Goal: Information Seeking & Learning: Learn about a topic

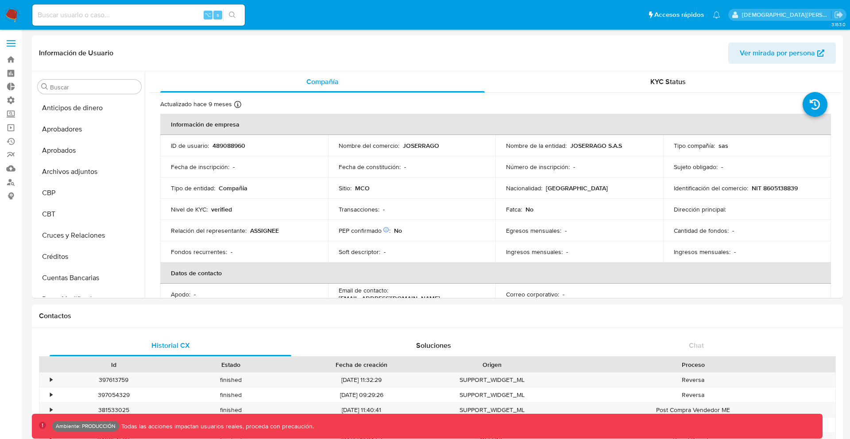
select select "10"
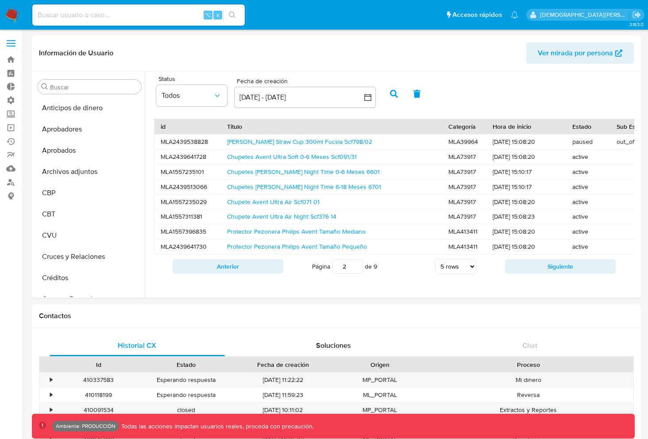
select select "10"
click at [290, 125] on div "Titulo" at bounding box center [331, 126] width 209 height 9
click at [290, 125] on div "Titulo" at bounding box center [328, 126] width 203 height 9
click at [357, 123] on div "Titulo" at bounding box center [328, 126] width 203 height 9
click at [451, 115] on div "id Titulo Categoría Hora de inicio Estado Sub Estado Precio Acepta Mercado Pago…" at bounding box center [394, 198] width 489 height 169
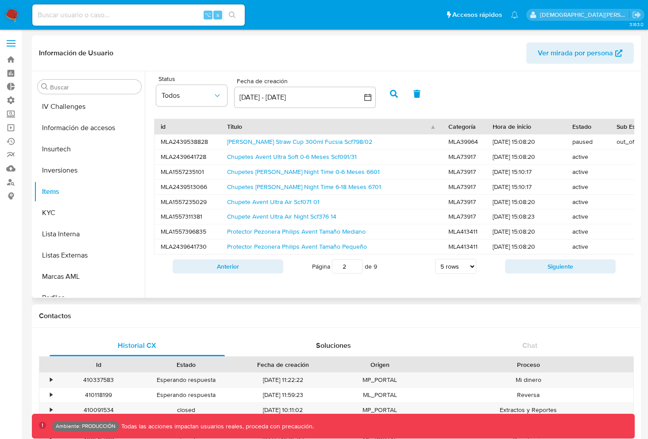
click at [402, 125] on div "Titulo" at bounding box center [328, 126] width 203 height 9
click at [402, 128] on div "Titulo" at bounding box center [328, 126] width 203 height 9
click at [183, 124] on div "id" at bounding box center [188, 126] width 54 height 9
click at [183, 131] on div "id" at bounding box center [185, 126] width 48 height 9
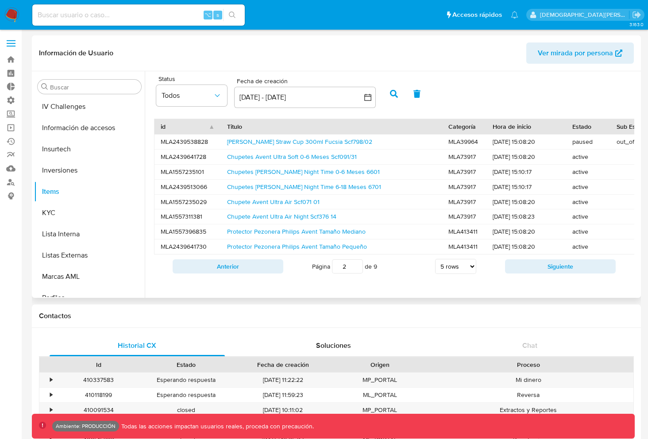
click at [186, 131] on div "id" at bounding box center [185, 126] width 48 height 9
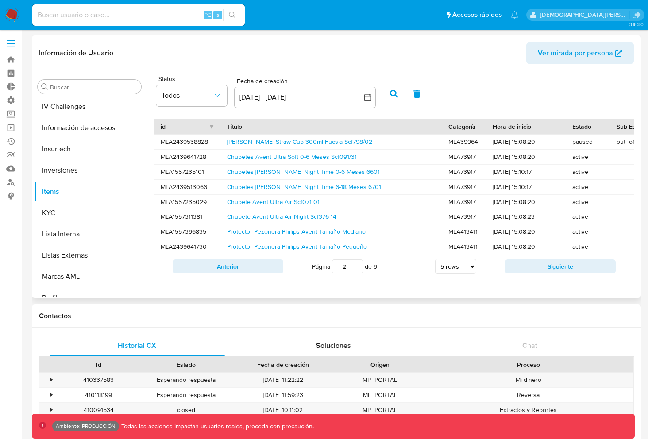
click at [199, 129] on div "id" at bounding box center [185, 126] width 48 height 9
click at [197, 129] on div "id" at bounding box center [185, 126] width 48 height 9
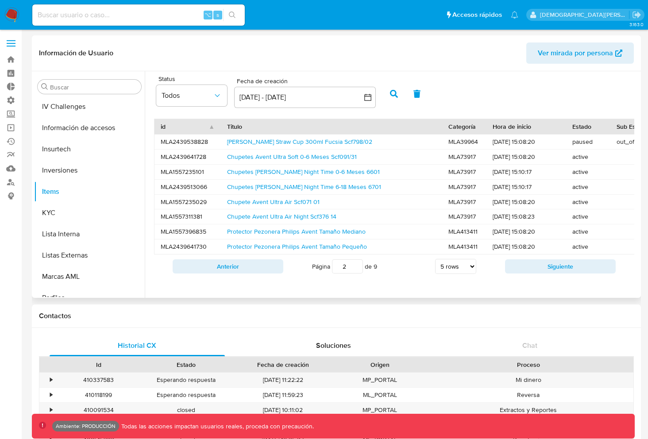
click at [325, 126] on div "Titulo" at bounding box center [331, 126] width 209 height 9
click at [325, 126] on div "Titulo" at bounding box center [328, 126] width 203 height 9
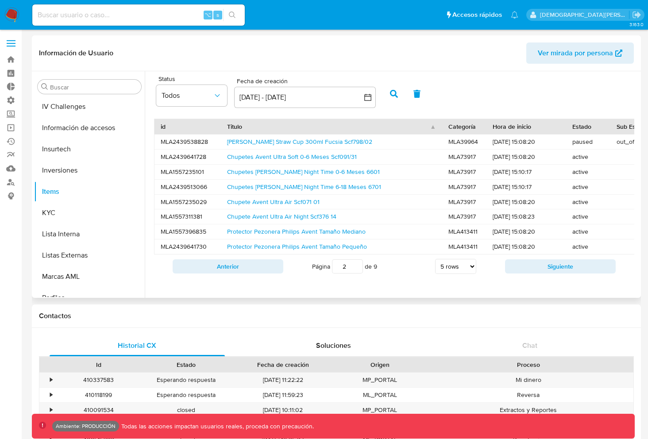
click at [468, 129] on div "Categoría" at bounding box center [465, 126] width 32 height 9
click at [467, 129] on div "Categoría" at bounding box center [462, 126] width 26 height 9
click at [511, 129] on div "Hora de inicio" at bounding box center [526, 126] width 67 height 9
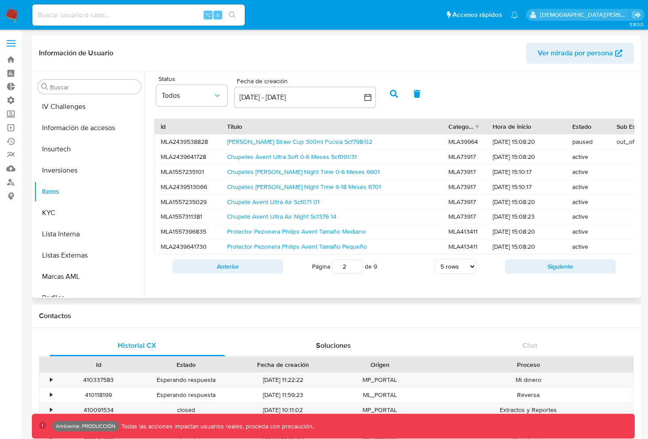
click at [511, 129] on div "Hora de inicio" at bounding box center [526, 126] width 67 height 9
click at [511, 129] on div "Hora de inicio" at bounding box center [523, 126] width 61 height 9
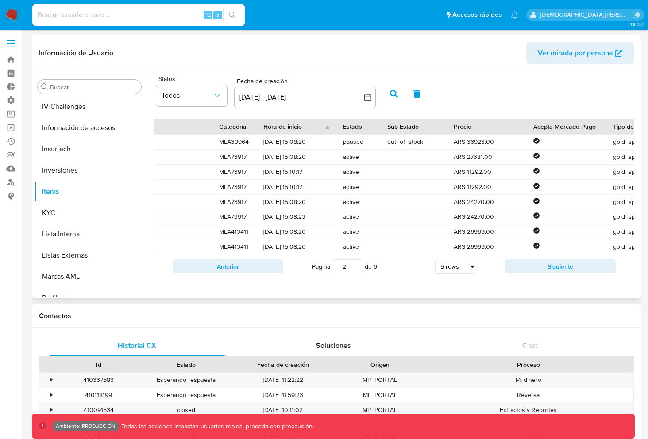
click at [355, 130] on div "Estado" at bounding box center [359, 126] width 32 height 9
click at [394, 129] on div "Sub Estado" at bounding box center [414, 126] width 54 height 9
click at [348, 129] on div "Estado" at bounding box center [356, 126] width 26 height 9
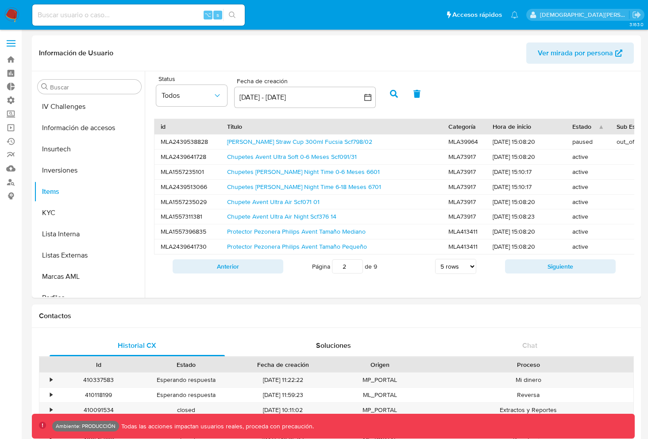
scroll to position [456, 0]
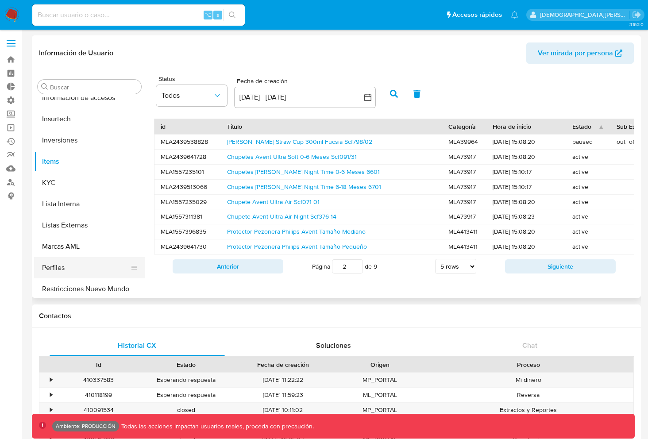
click at [91, 272] on button "Perfiles" at bounding box center [86, 267] width 104 height 21
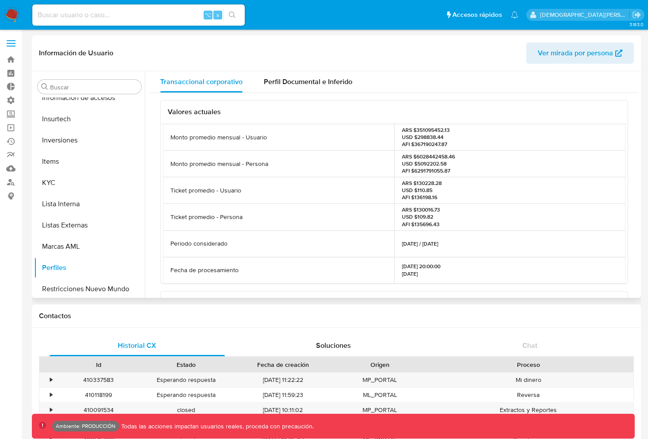
scroll to position [0, 0]
click at [289, 82] on span "Perfil Documental e Inferido" at bounding box center [308, 82] width 89 height 10
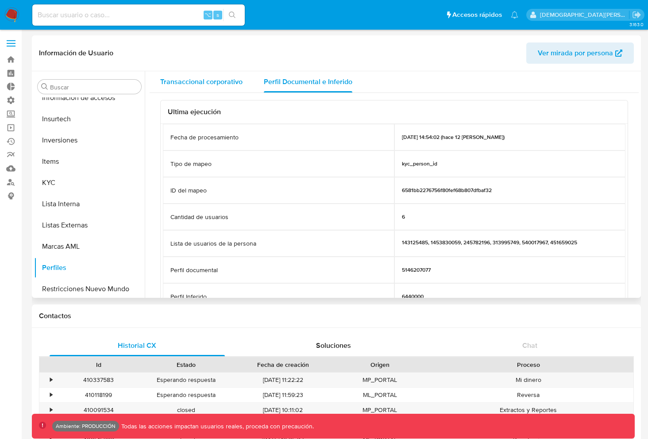
click at [217, 85] on span "Transaccional corporativo" at bounding box center [201, 82] width 82 height 10
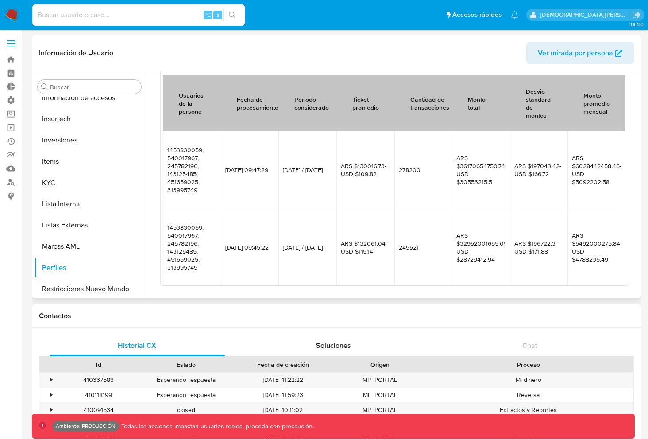
scroll to position [222, 0]
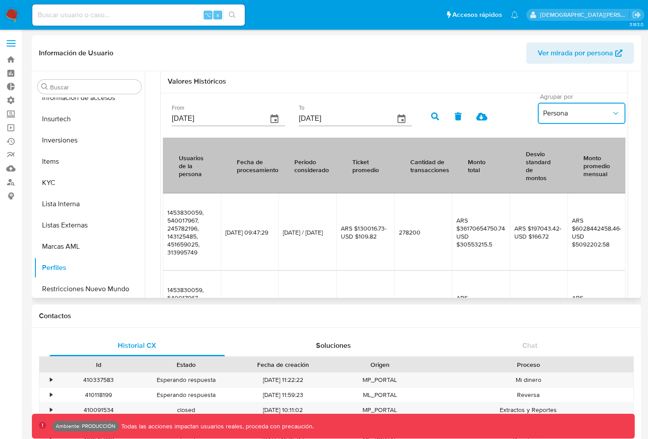
click at [562, 106] on button "Persona" at bounding box center [582, 113] width 88 height 21
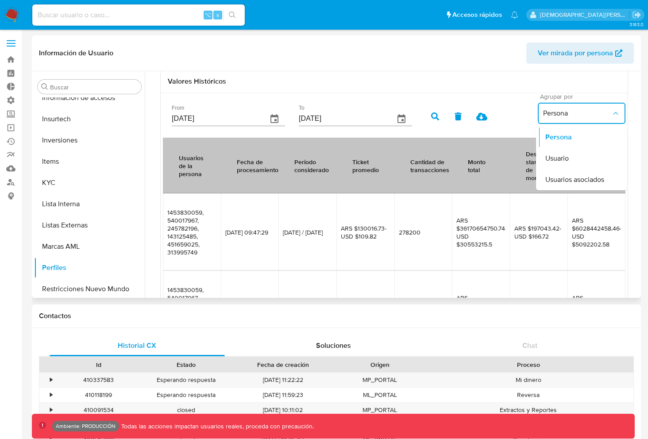
click at [562, 106] on button "Persona" at bounding box center [582, 113] width 88 height 21
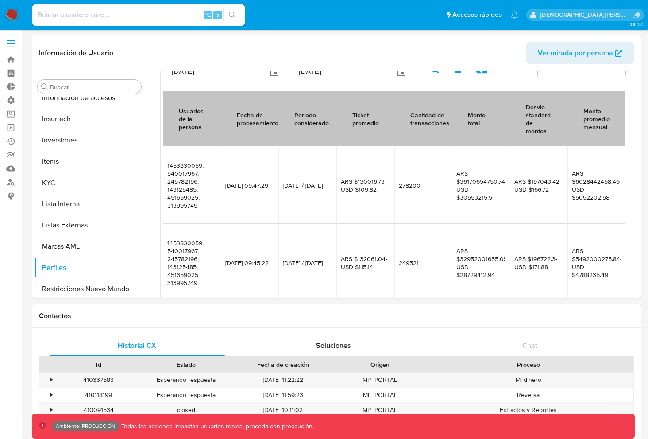
scroll to position [0, 0]
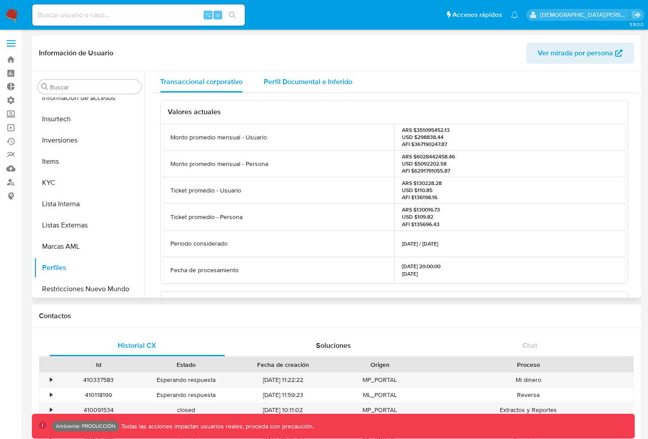
click at [336, 75] on div "Perfil Documental e Inferido" at bounding box center [308, 81] width 89 height 21
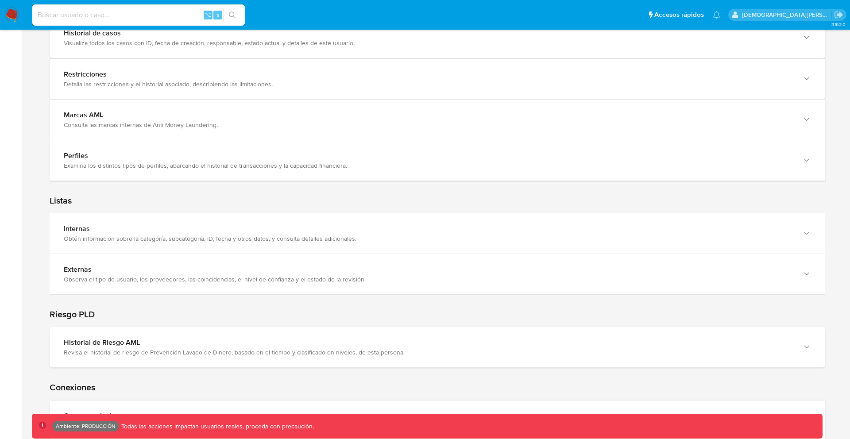
scroll to position [1439, 0]
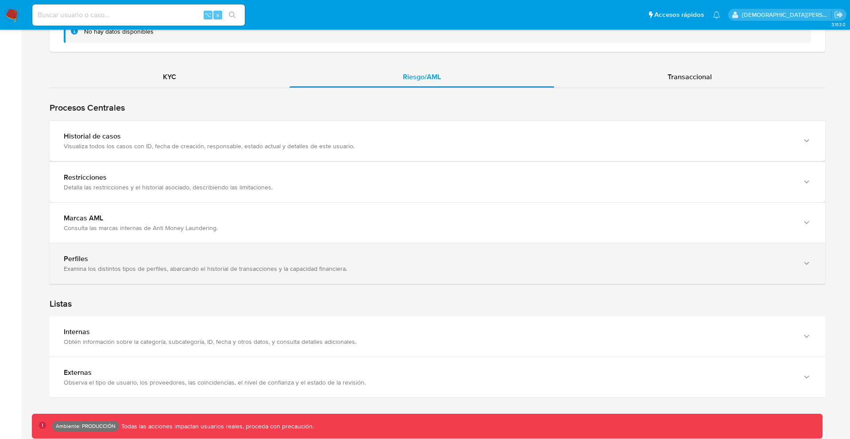
click at [231, 265] on div "Examina los distintos tipos de perfiles, abarcando el historial de transaccione…" at bounding box center [429, 269] width 730 height 8
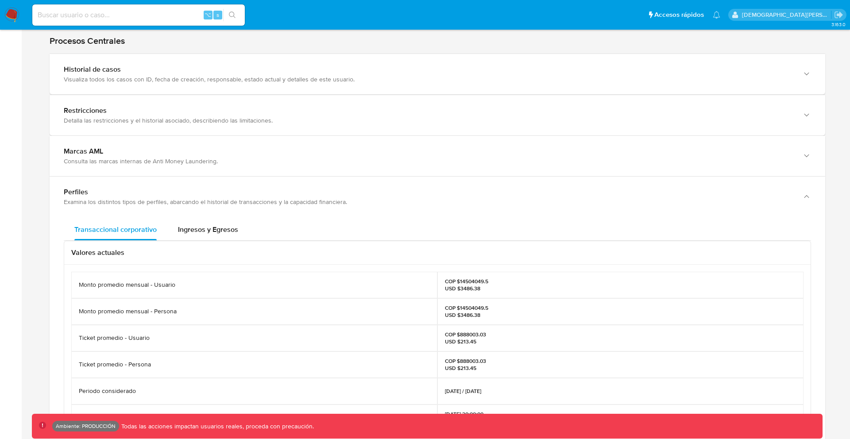
scroll to position [1487, 0]
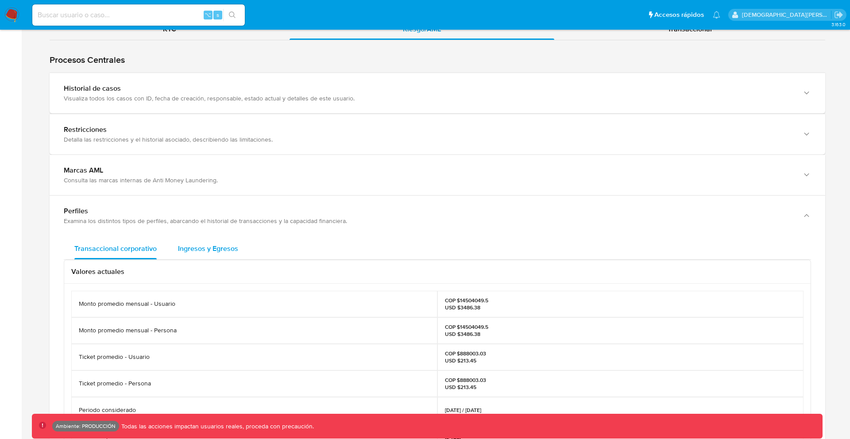
click at [191, 245] on span "Ingresos y Egresos" at bounding box center [208, 249] width 60 height 10
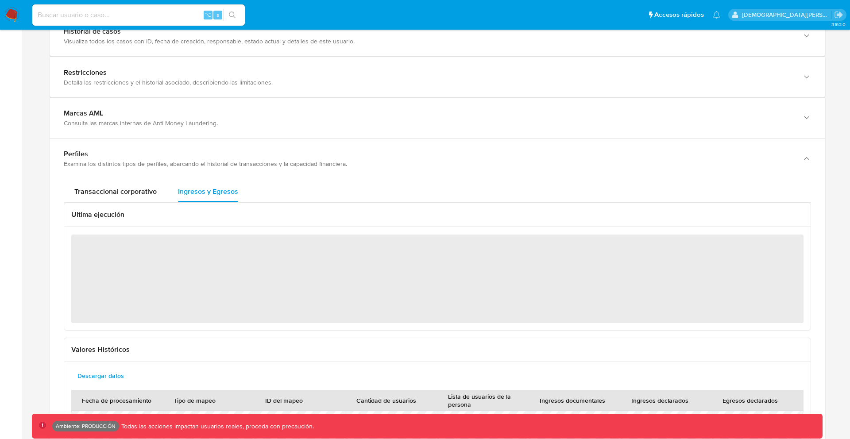
scroll to position [1524, 0]
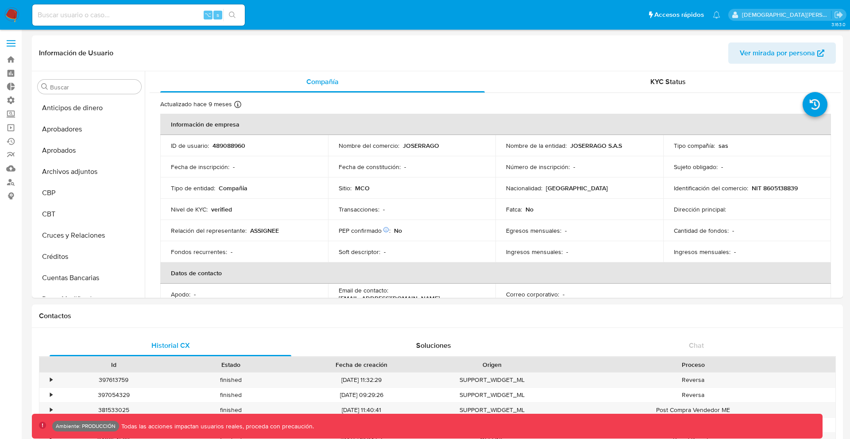
select select "10"
